Goal: Task Accomplishment & Management: Manage account settings

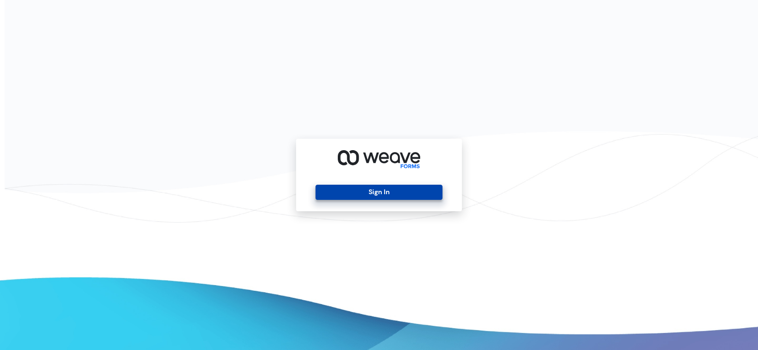
click at [369, 194] on button "Sign In" at bounding box center [379, 192] width 127 height 15
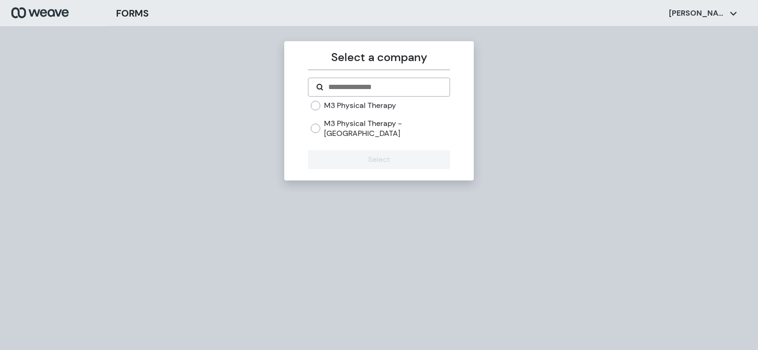
drag, startPoint x: 388, startPoint y: 100, endPoint x: 387, endPoint y: 112, distance: 11.4
click at [388, 100] on form "M3 Physical Therapy M3 Physical Therapy - West Hills Select" at bounding box center [379, 123] width 142 height 91
click at [363, 105] on label "M3 Physical Therapy" at bounding box center [360, 105] width 72 height 10
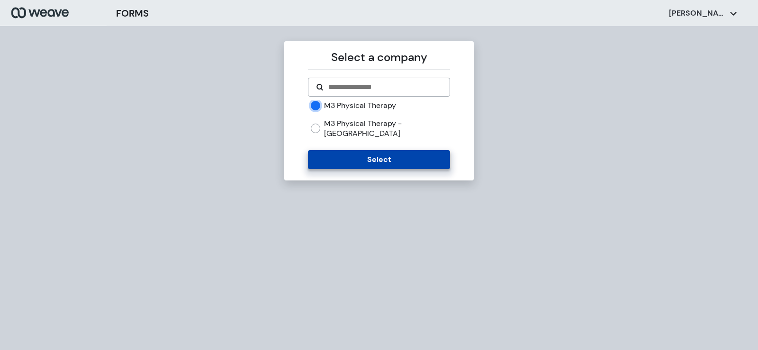
click at [351, 155] on button "Select" at bounding box center [379, 159] width 142 height 19
